Goal: Task Accomplishment & Management: Manage account settings

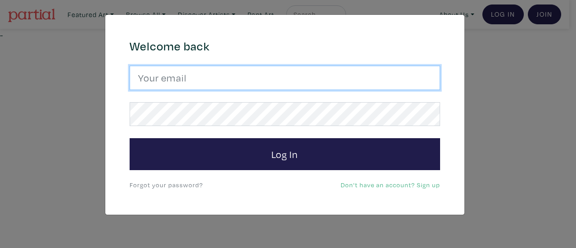
click at [348, 77] on input "email" at bounding box center [285, 78] width 311 height 24
type input "natalia_ackers@outlook.com"
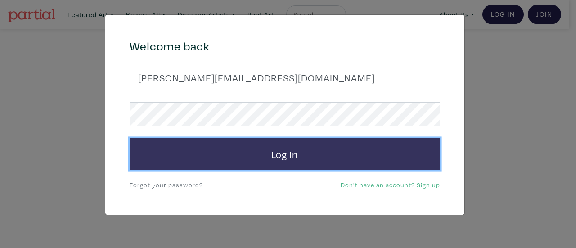
click at [210, 162] on button "Log In" at bounding box center [285, 154] width 311 height 32
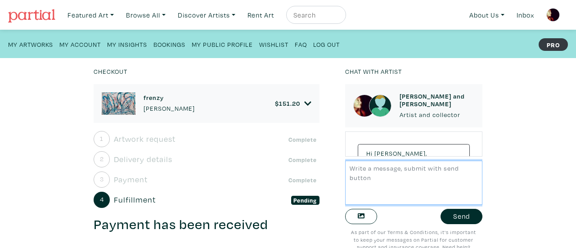
scroll to position [3582, 0]
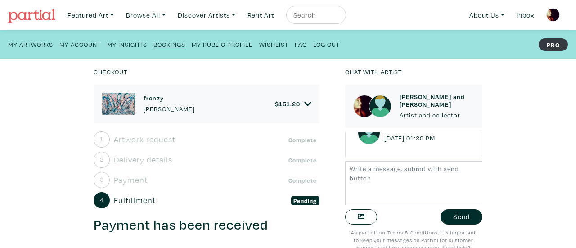
click at [550, 97] on div "Checkout frenzy Natalia Ackers $ 151.20 • Painting • Acrylic on canvas • 60" x …" at bounding box center [287, 153] width 603 height 189
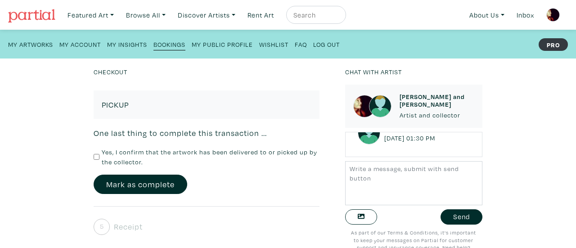
scroll to position [327, 0]
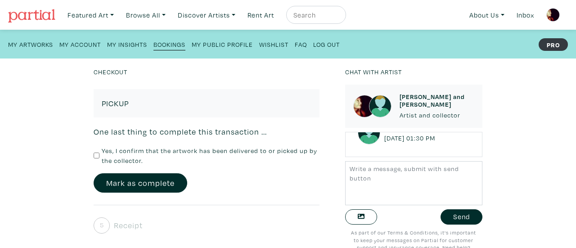
click at [95, 154] on input "Yes, I confirm that the artwork has been delivered to or picked up by the colle…" at bounding box center [97, 156] width 6 height 6
click at [94, 154] on input "Yes, I confirm that the artwork has been delivered to or picked up by the colle…" at bounding box center [97, 156] width 6 height 6
checkbox input "true"
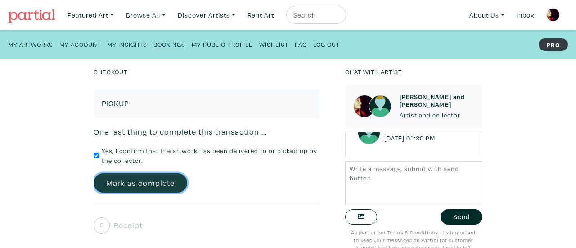
click at [122, 183] on button "Mark as complete" at bounding box center [141, 182] width 94 height 19
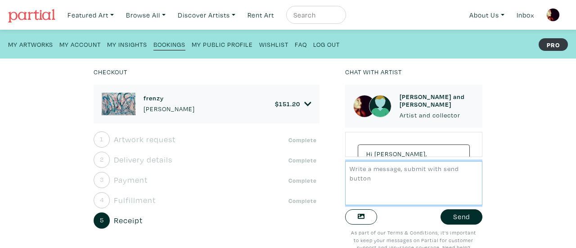
scroll to position [3582, 0]
